Goal: Information Seeking & Learning: Learn about a topic

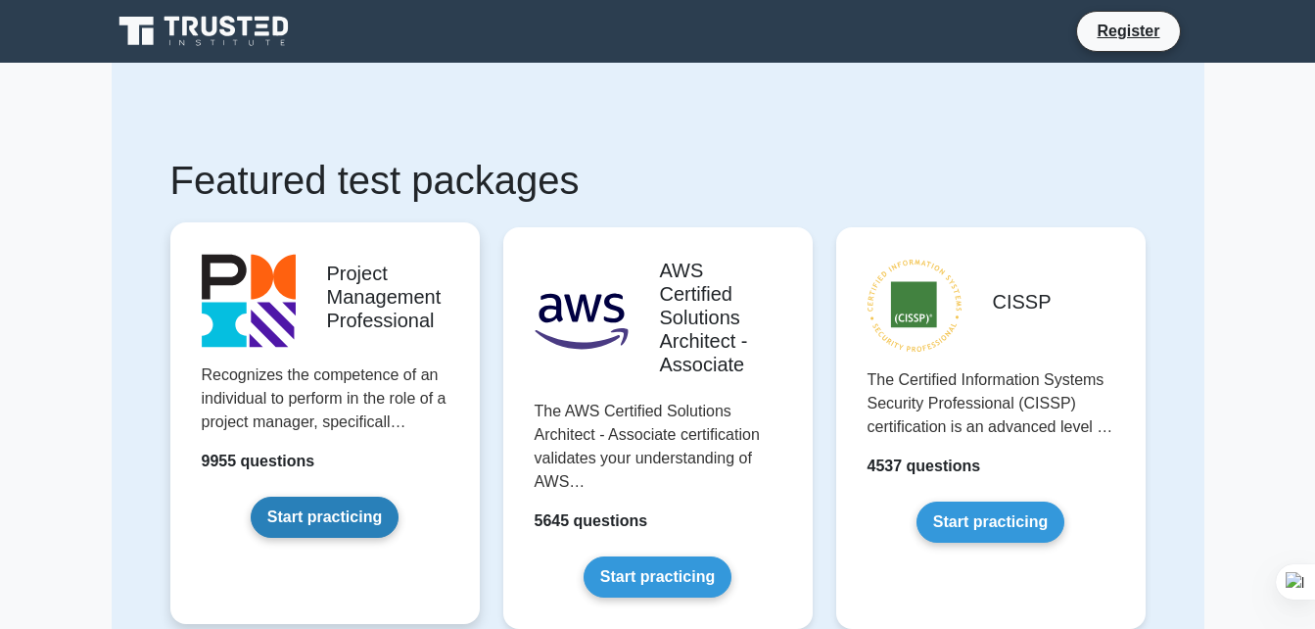
drag, startPoint x: 0, startPoint y: 0, endPoint x: 364, endPoint y: 527, distance: 640.6
click at [364, 527] on link "Start practicing" at bounding box center [325, 517] width 148 height 41
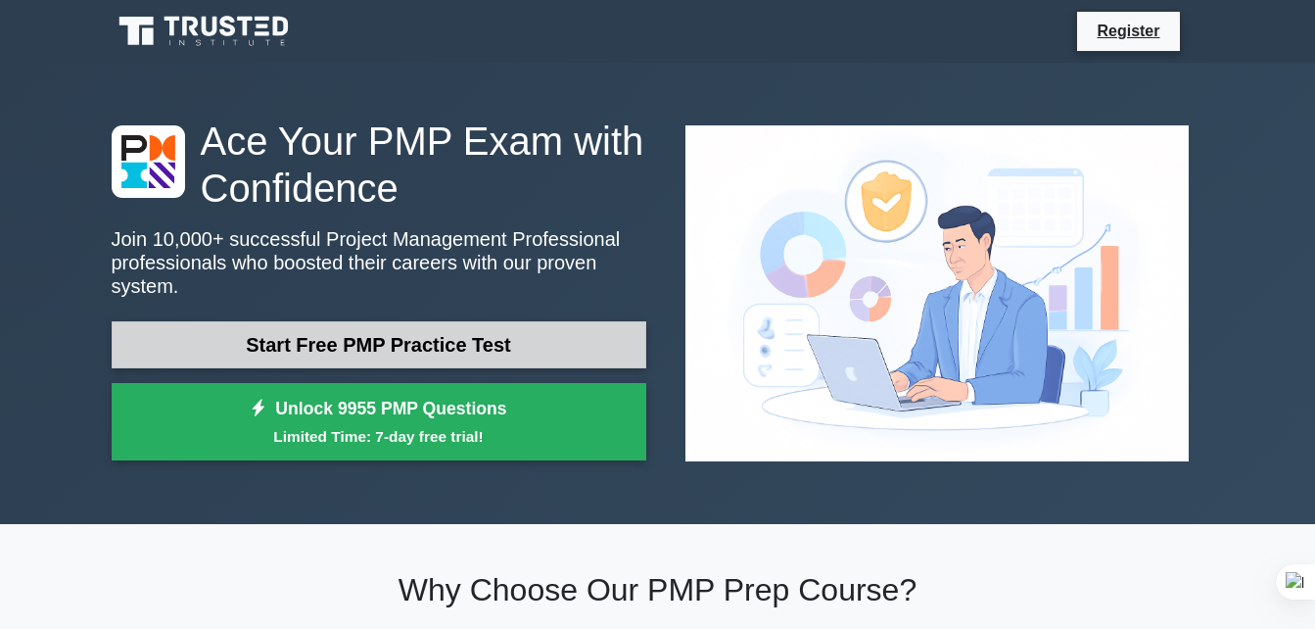
click at [544, 328] on link "Start Free PMP Practice Test" at bounding box center [379, 344] width 535 height 47
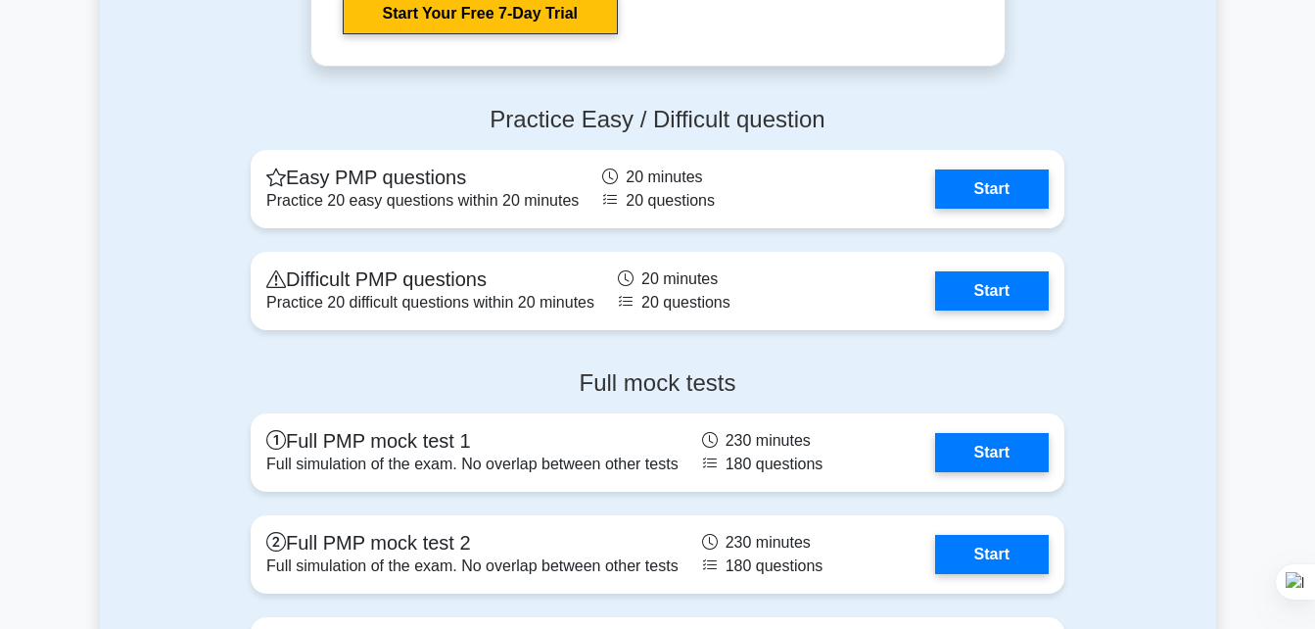
scroll to position [5552, 0]
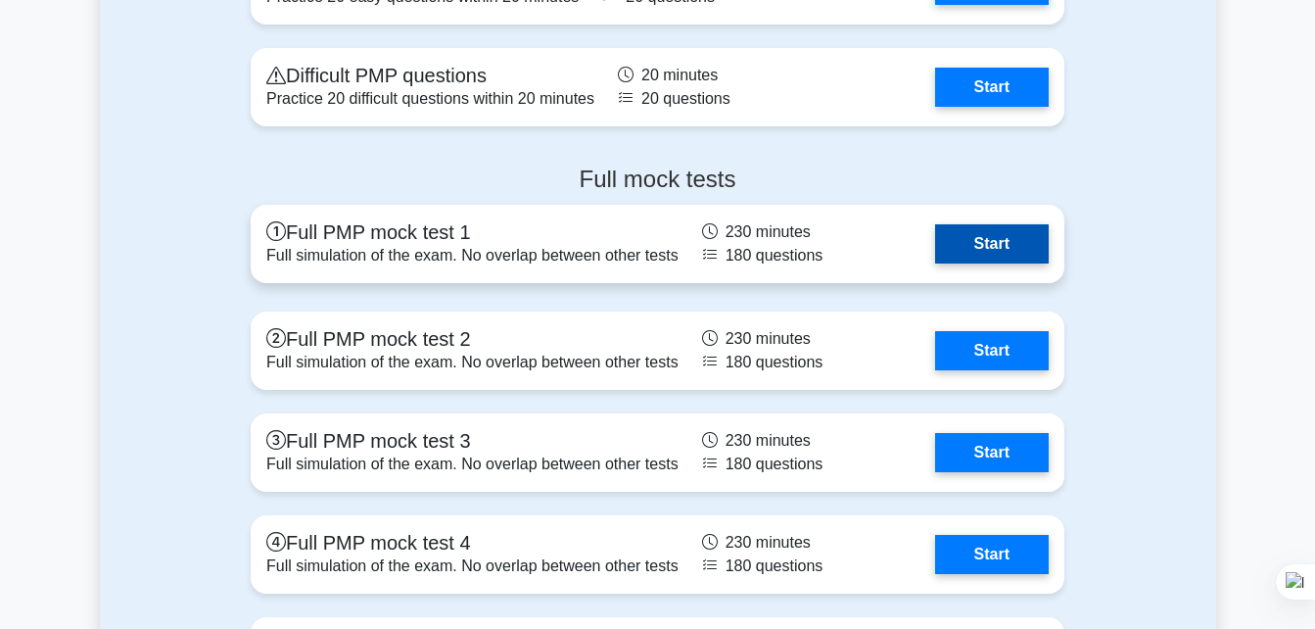
click at [973, 244] on link "Start" at bounding box center [992, 243] width 114 height 39
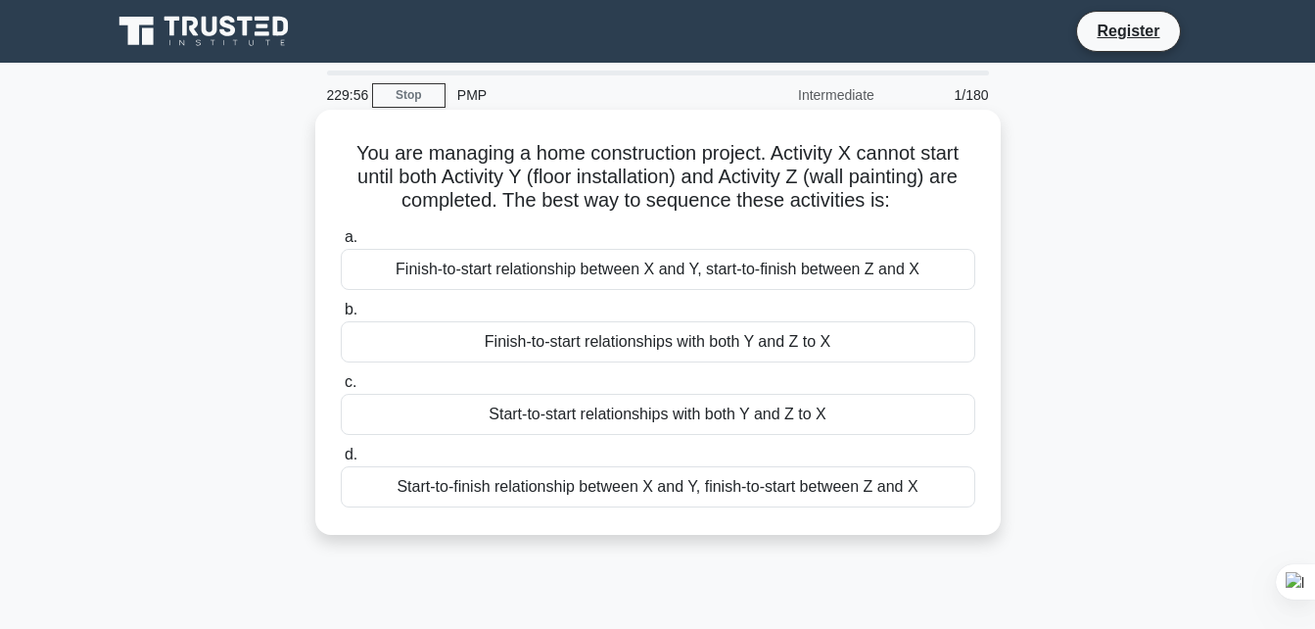
click at [692, 282] on div "Finish-to-start relationship between X and Y, start-to-finish between Z and X" at bounding box center [658, 269] width 635 height 41
click at [341, 244] on input "a. Finish-to-start relationship between X and Y, start-to-finish between Z and X" at bounding box center [341, 237] width 0 height 13
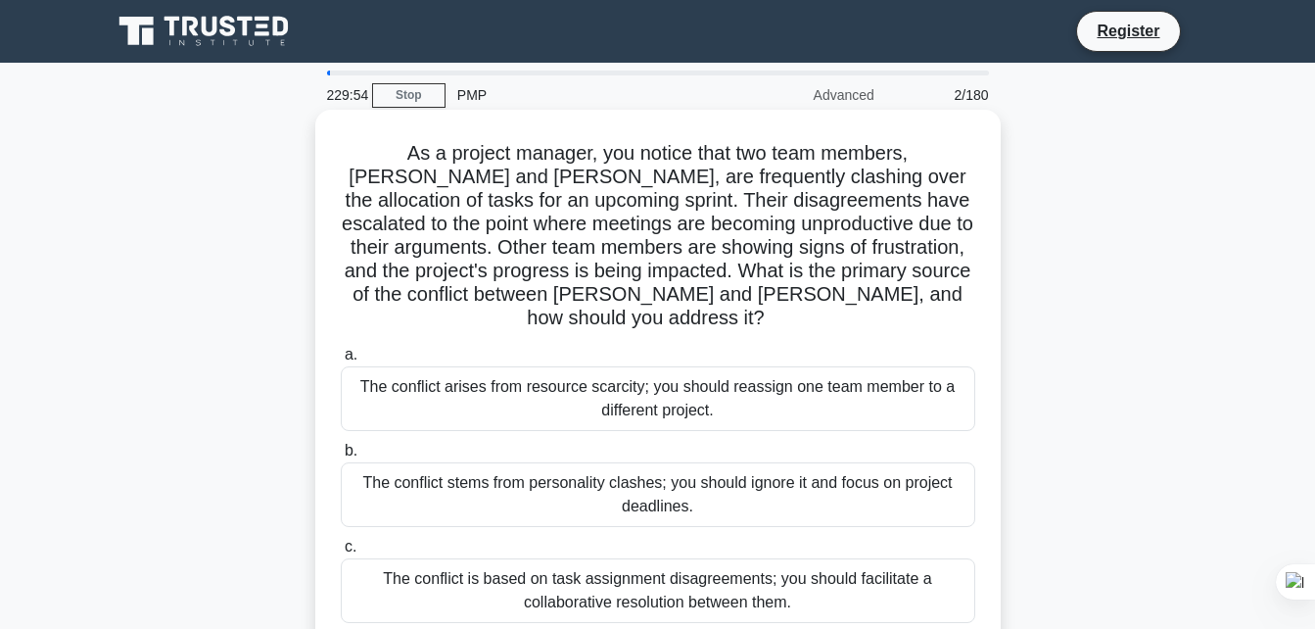
click at [707, 387] on div "The conflict arises from resource scarcity; you should reassign one team member…" at bounding box center [658, 398] width 635 height 65
click at [341, 361] on input "a. The conflict arises from resource scarcity; you should reassign one team mem…" at bounding box center [341, 355] width 0 height 13
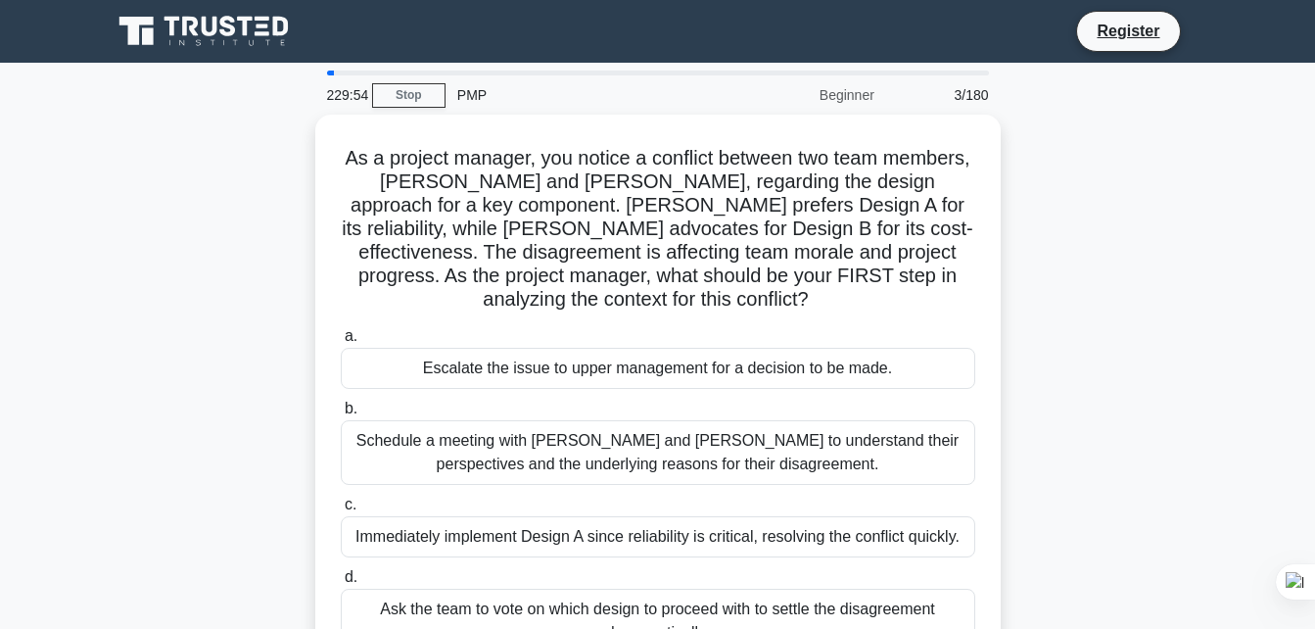
click at [707, 387] on div "a. Escalate the issue to upper management for a decision to be made. b. c." at bounding box center [658, 488] width 658 height 337
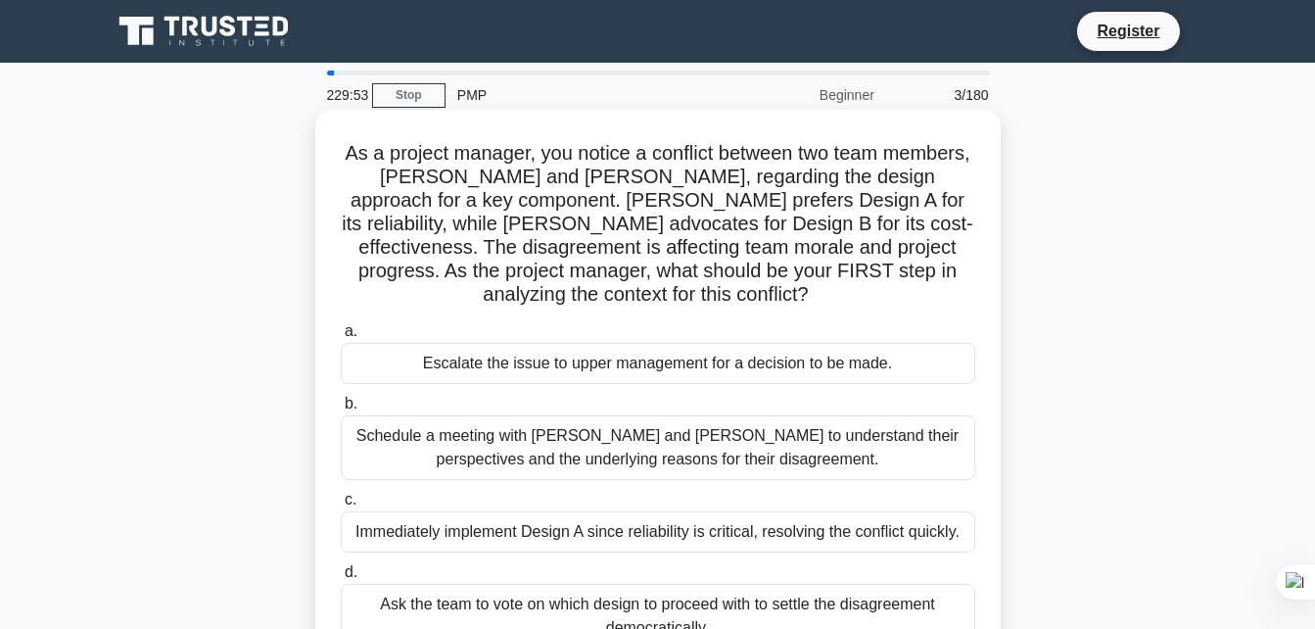
click at [707, 387] on div "a. Escalate the issue to upper management for a decision to be made. b. c." at bounding box center [658, 483] width 658 height 337
click at [705, 379] on div "Escalate the issue to upper management for a decision to be made." at bounding box center [658, 363] width 635 height 41
click at [341, 338] on input "a. Escalate the issue to upper management for a decision to be made." at bounding box center [341, 331] width 0 height 13
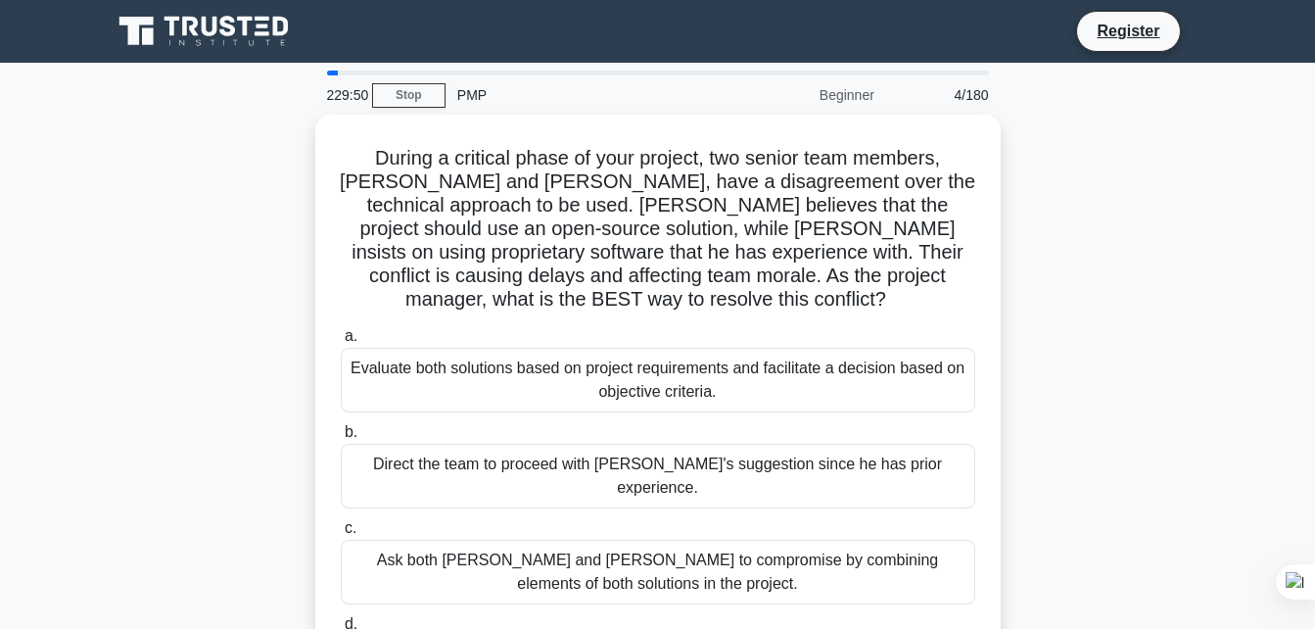
click at [705, 379] on div "Evaluate both solutions based on project requirements and facilitate a decision…" at bounding box center [658, 380] width 635 height 65
click at [341, 343] on input "a. Evaluate both solutions based on project requirements and facilitate a decis…" at bounding box center [341, 336] width 0 height 13
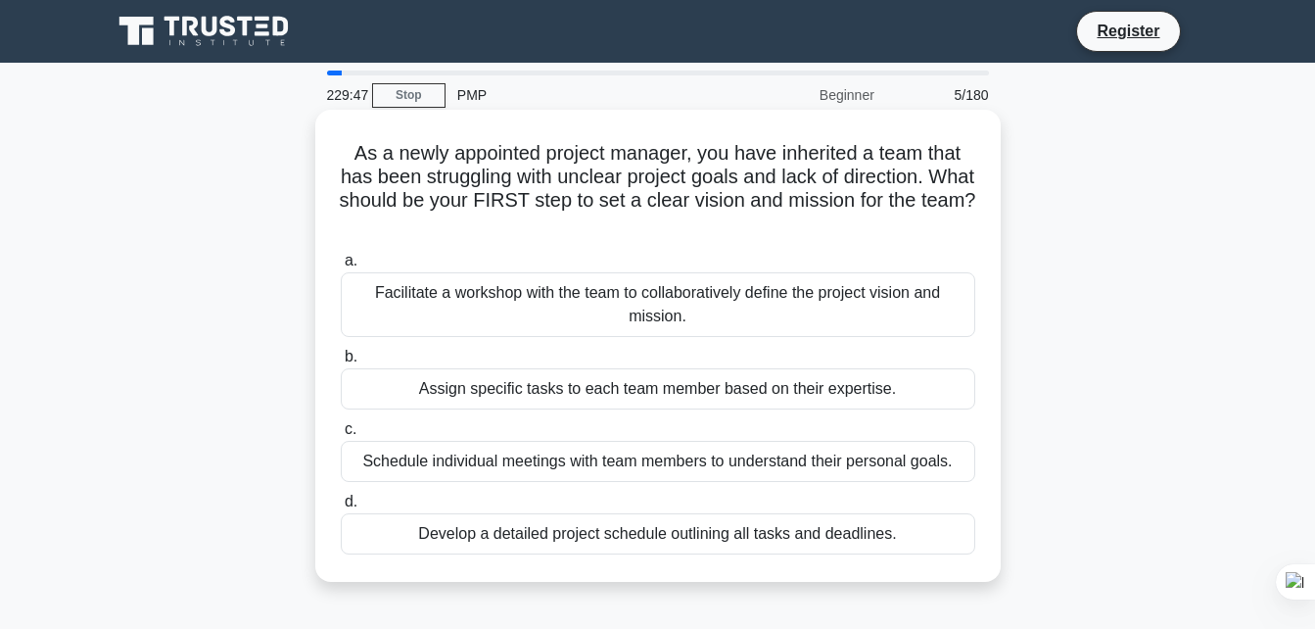
click at [678, 434] on label "c. Schedule individual meetings with team members to understand their personal …" at bounding box center [658, 449] width 635 height 65
click at [341, 434] on input "c. Schedule individual meetings with team members to understand their personal …" at bounding box center [341, 429] width 0 height 13
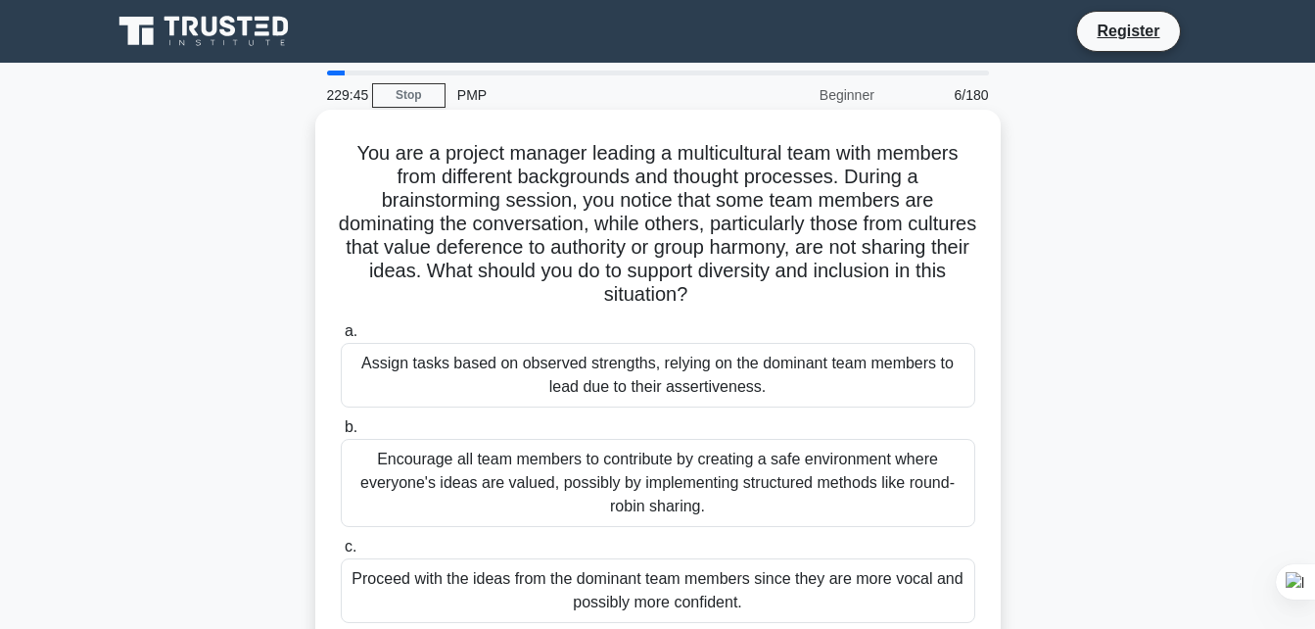
click at [678, 451] on div "Encourage all team members to contribute by creating a safe environment where e…" at bounding box center [658, 483] width 635 height 88
click at [341, 434] on input "b. Encourage all team members to contribute by creating a safe environment wher…" at bounding box center [341, 427] width 0 height 13
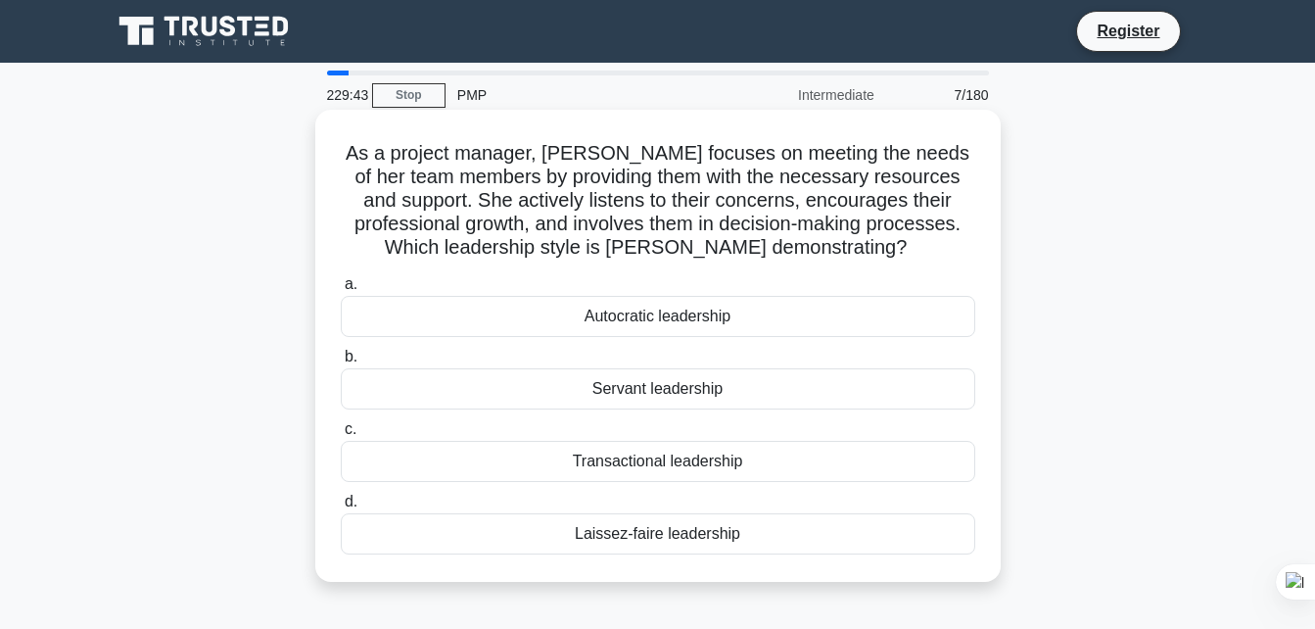
click at [678, 414] on div "a. Autocratic leadership b. Servant leadership c. d." at bounding box center [658, 413] width 658 height 290
click at [680, 391] on div "Servant leadership" at bounding box center [658, 388] width 635 height 41
click at [341, 363] on input "b. Servant leadership" at bounding box center [341, 357] width 0 height 13
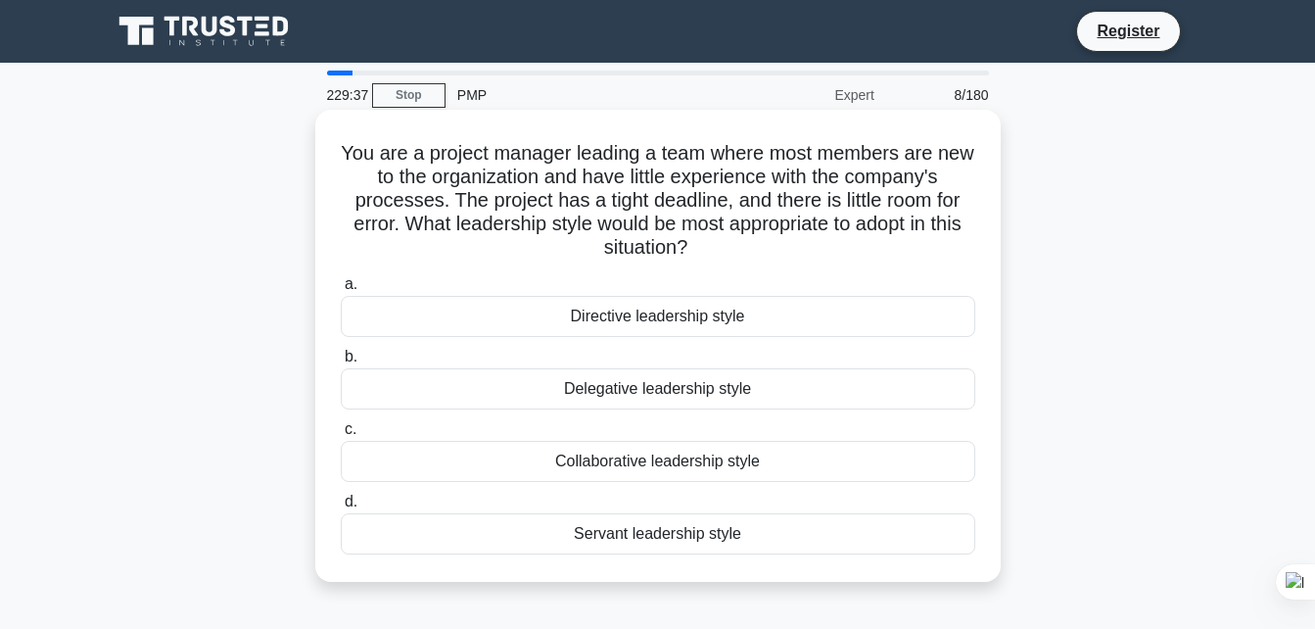
click at [680, 317] on div "Directive leadership style" at bounding box center [658, 316] width 635 height 41
click at [341, 291] on input "a. Directive leadership style" at bounding box center [341, 284] width 0 height 13
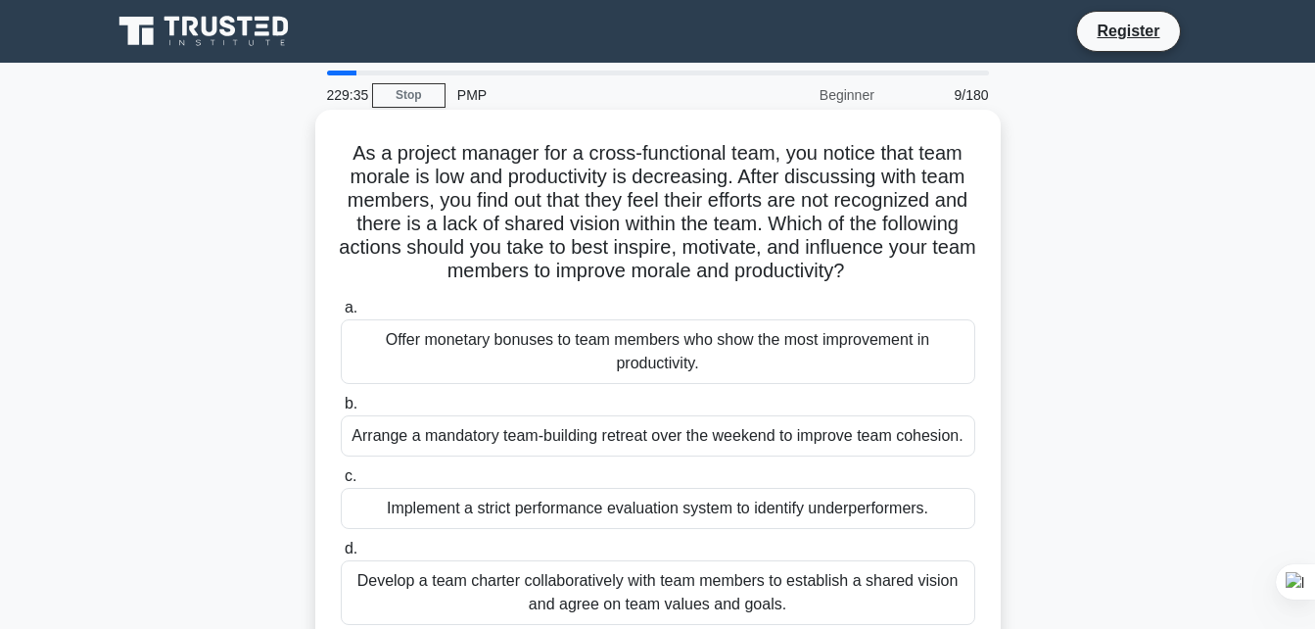
click at [650, 445] on div "Arrange a mandatory team-building retreat over the weekend to improve team cohe…" at bounding box center [658, 435] width 635 height 41
click at [341, 410] on input "b. Arrange a mandatory team-building retreat over the weekend to improve team c…" at bounding box center [341, 404] width 0 height 13
